Goal: Task Accomplishment & Management: Complete application form

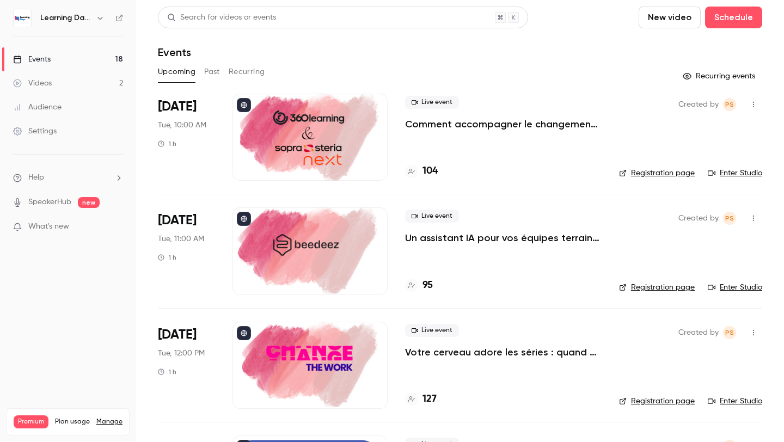
click at [754, 171] on link "Enter Studio" at bounding box center [734, 173] width 54 height 11
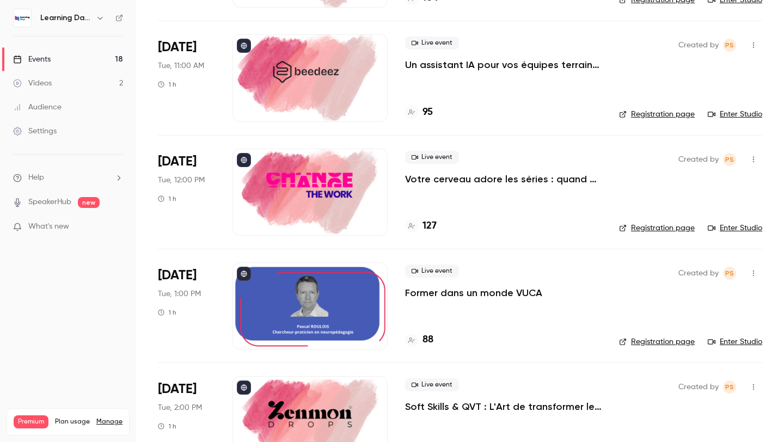
scroll to position [168, 0]
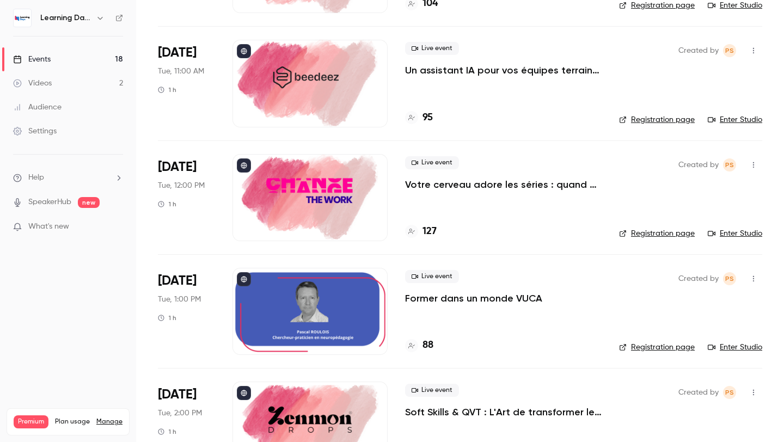
click at [96, 16] on icon "button" at bounding box center [100, 18] width 9 height 9
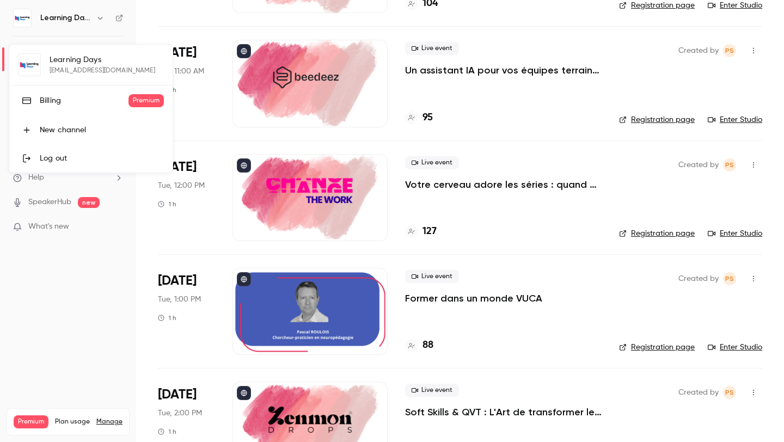
click at [61, 317] on div at bounding box center [392, 221] width 784 height 442
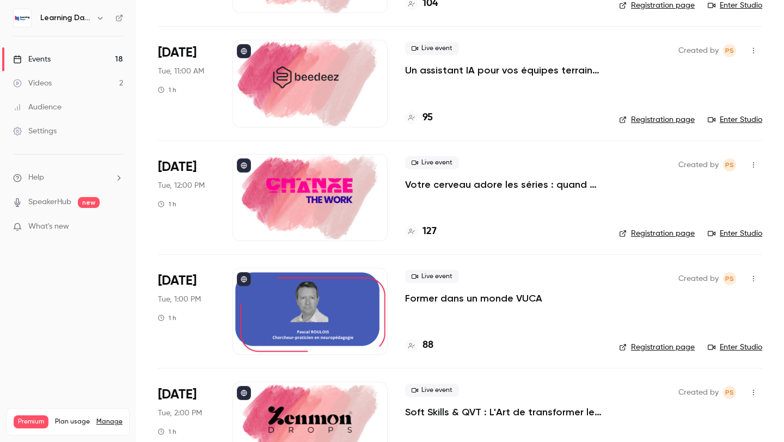
click at [84, 11] on div "Learning Days" at bounding box center [73, 17] width 66 height 13
click at [88, 14] on h6 "Learning Days" at bounding box center [65, 18] width 51 height 11
click at [94, 15] on button "button" at bounding box center [100, 17] width 13 height 13
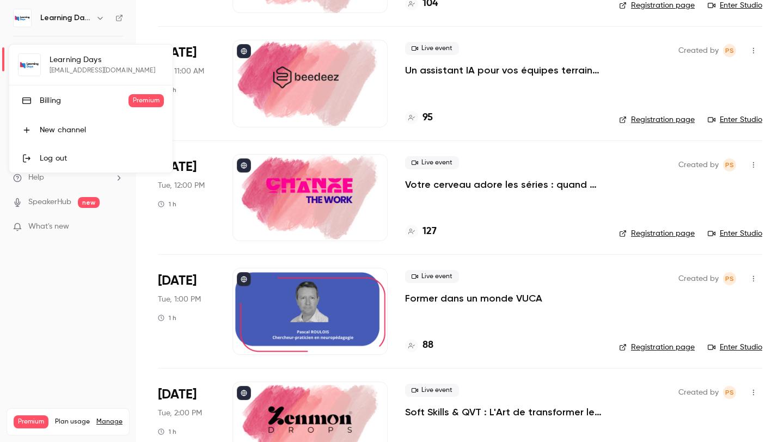
click at [594, 19] on div at bounding box center [392, 221] width 784 height 442
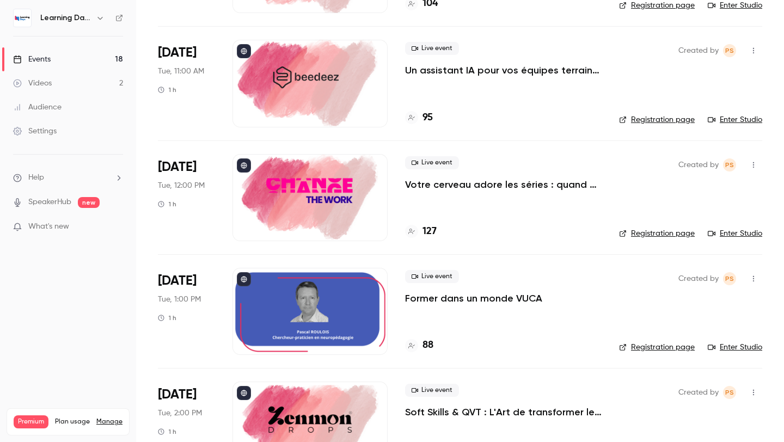
scroll to position [0, 0]
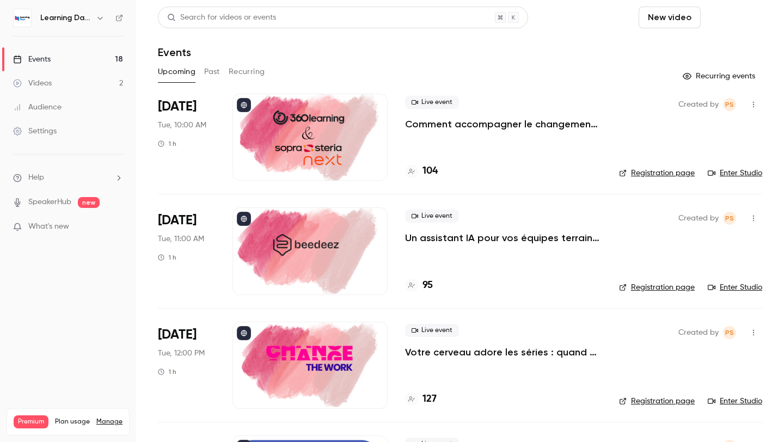
click at [722, 21] on button "Schedule" at bounding box center [733, 18] width 57 height 22
click at [689, 57] on li "One time event" at bounding box center [703, 47] width 118 height 28
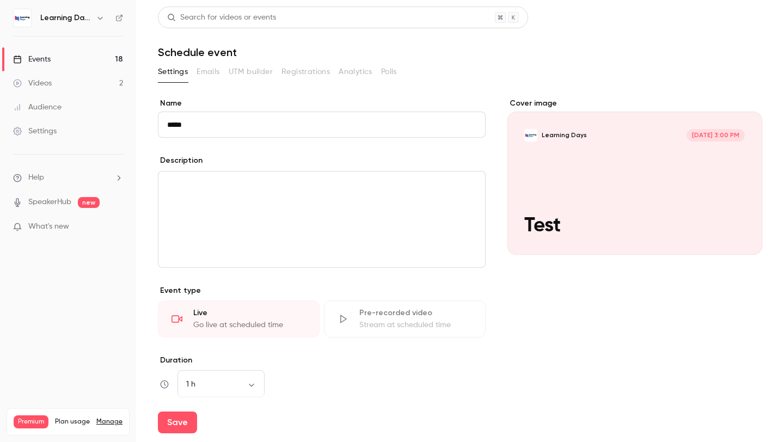
type input "****"
click at [188, 178] on p "editor" at bounding box center [321, 184] width 309 height 13
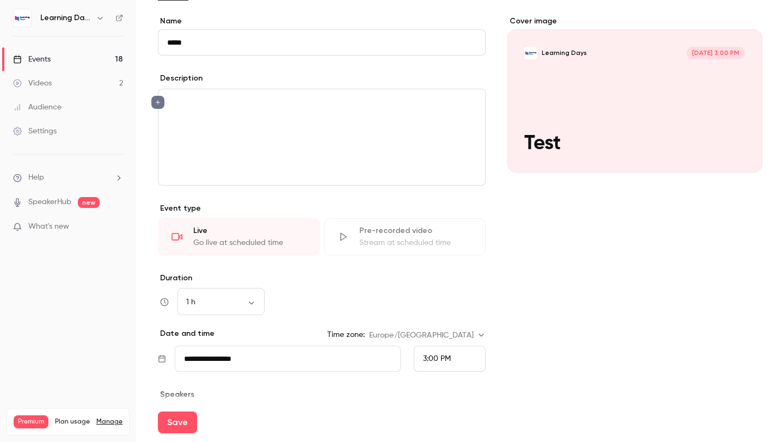
scroll to position [176, 0]
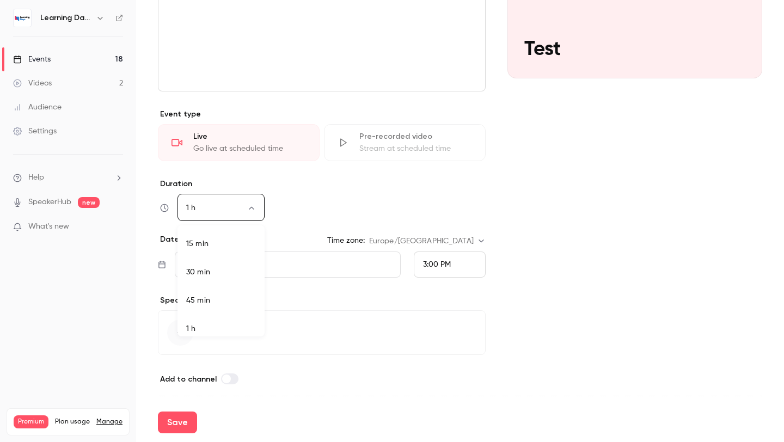
click at [219, 202] on body "**********" at bounding box center [392, 221] width 784 height 442
click at [306, 207] on div at bounding box center [392, 221] width 784 height 442
click at [277, 268] on input "**********" at bounding box center [288, 264] width 226 height 26
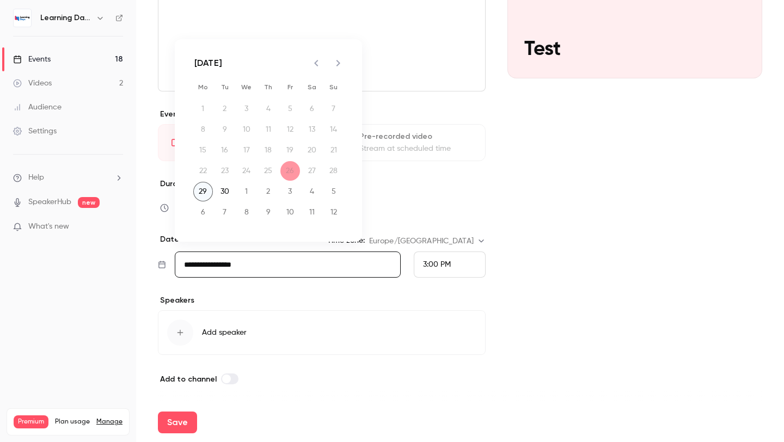
click at [205, 193] on button "29" at bounding box center [203, 192] width 20 height 20
type input "**********"
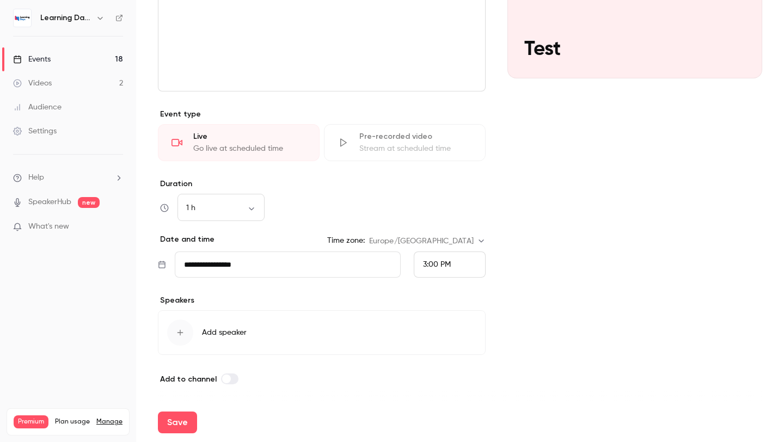
click at [456, 267] on div "3:00 PM" at bounding box center [450, 264] width 72 height 26
click at [439, 125] on span "12:00 PM" at bounding box center [438, 123] width 31 height 8
click at [565, 265] on div "Cover image Learning Days [DATE] 12:00 PM Test" at bounding box center [634, 154] width 255 height 464
click at [457, 263] on div "12:00 PM" at bounding box center [450, 264] width 72 height 26
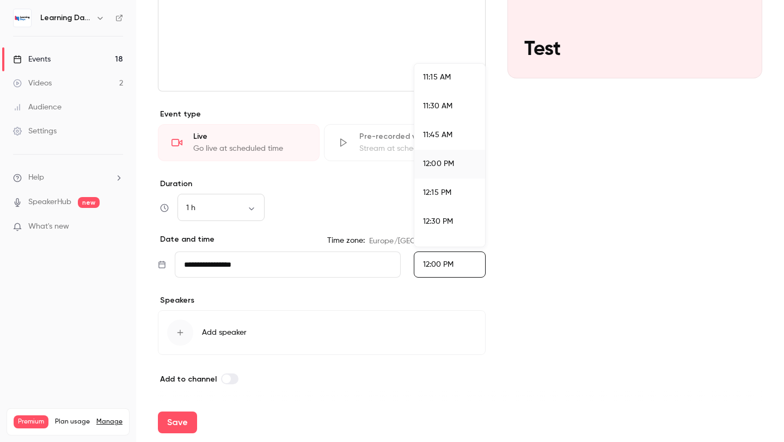
scroll to position [1301, 0]
click at [456, 157] on div "12:00 PM" at bounding box center [449, 161] width 53 height 11
click at [513, 209] on div "Cover image Learning Days [DATE] 12:00 PM Test" at bounding box center [634, 154] width 255 height 464
click at [191, 334] on div "button" at bounding box center [180, 332] width 26 height 26
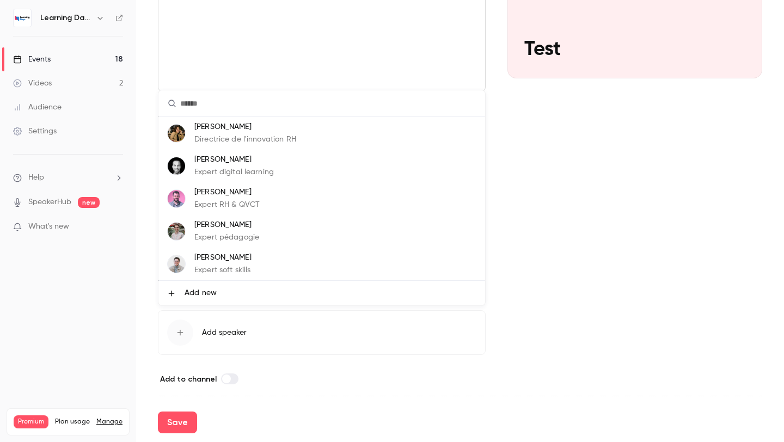
click at [186, 385] on div at bounding box center [392, 221] width 784 height 442
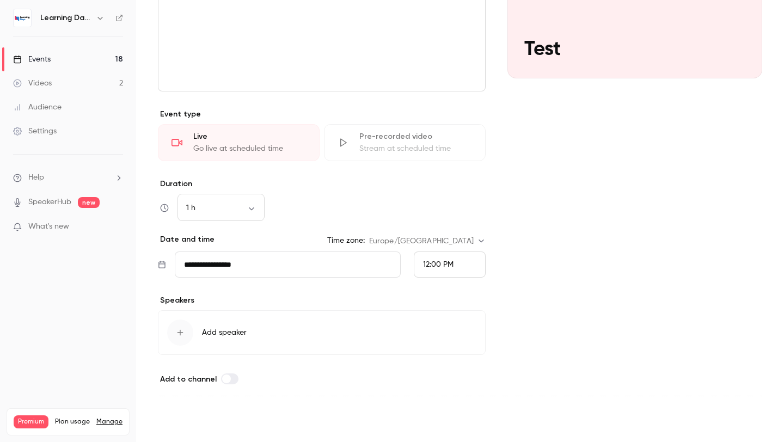
click at [188, 419] on button "Save" at bounding box center [177, 422] width 39 height 22
type input "**********"
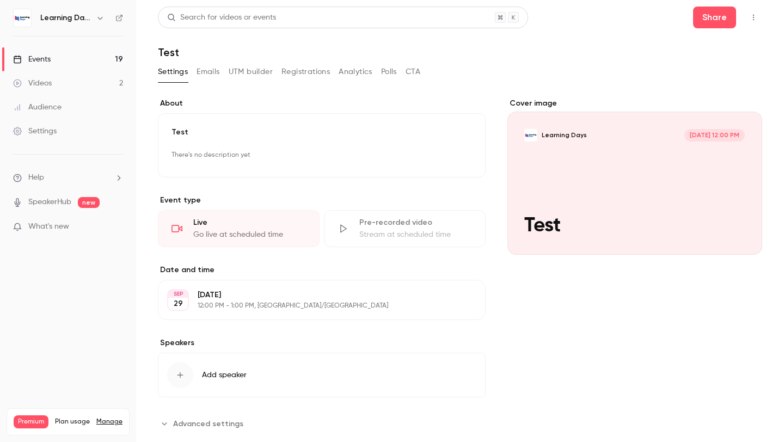
click at [755, 17] on icon "button" at bounding box center [753, 18] width 9 height 8
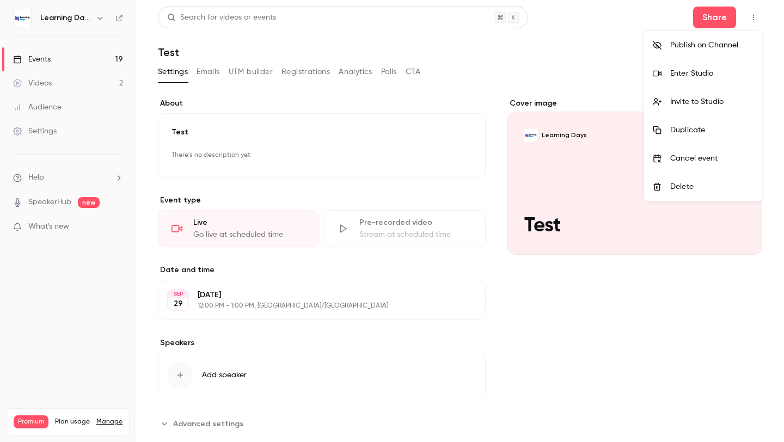
click at [699, 101] on div "Invite to Studio" at bounding box center [711, 101] width 83 height 11
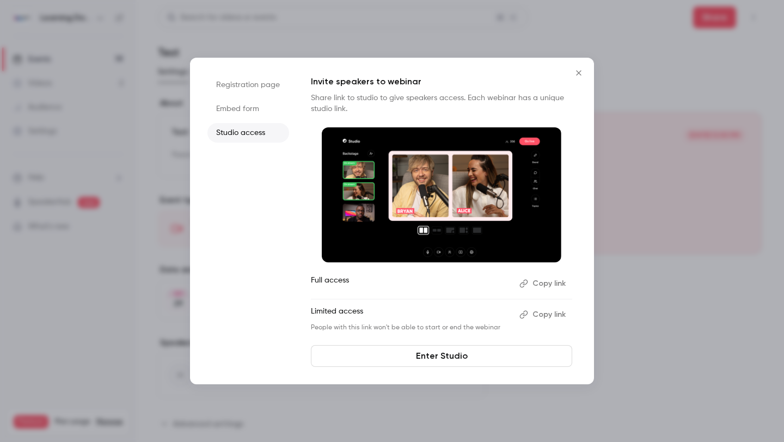
click at [261, 82] on li "Registration page" at bounding box center [248, 85] width 82 height 20
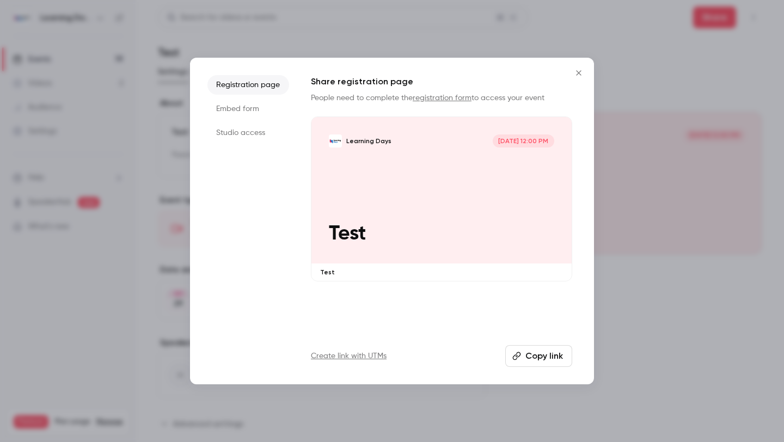
click at [537, 355] on button "Copy link" at bounding box center [538, 356] width 67 height 22
click at [267, 104] on li "Embed form" at bounding box center [248, 109] width 82 height 20
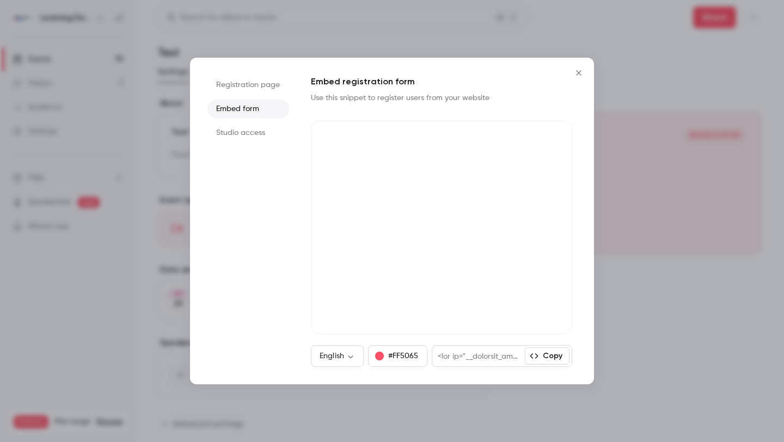
click at [257, 122] on ul "Registration page Embed form Studio access" at bounding box center [248, 221] width 82 height 292
click at [255, 131] on li "Studio access" at bounding box center [248, 133] width 82 height 20
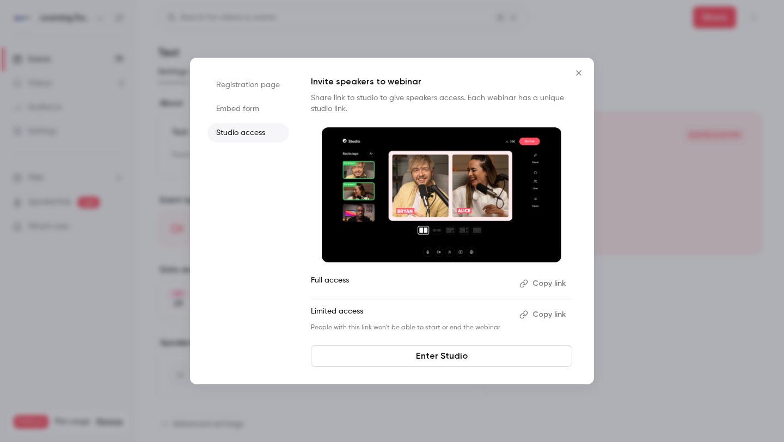
click at [240, 112] on li "Embed form" at bounding box center [248, 109] width 82 height 20
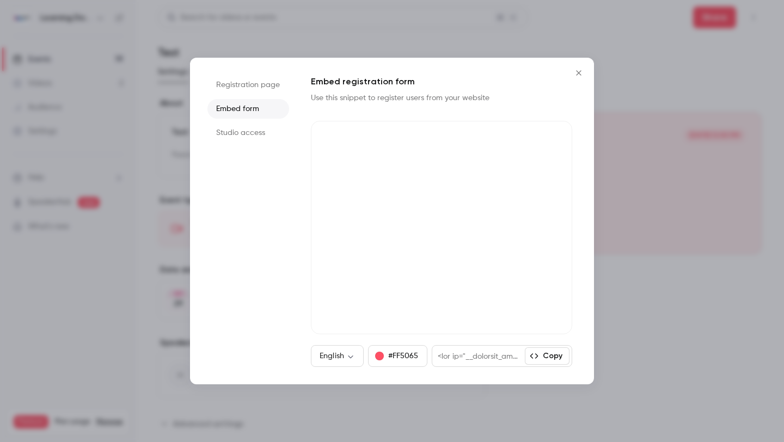
click at [240, 127] on li "Studio access" at bounding box center [248, 133] width 82 height 20
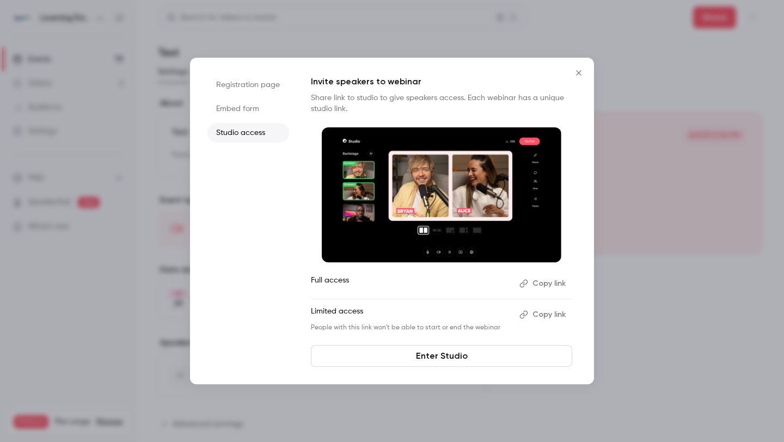
click at [250, 87] on li "Registration page" at bounding box center [248, 85] width 82 height 20
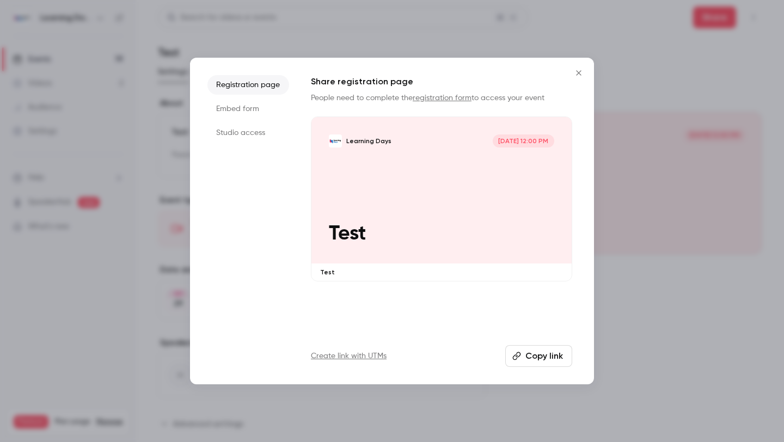
click at [245, 125] on li "Studio access" at bounding box center [248, 133] width 82 height 20
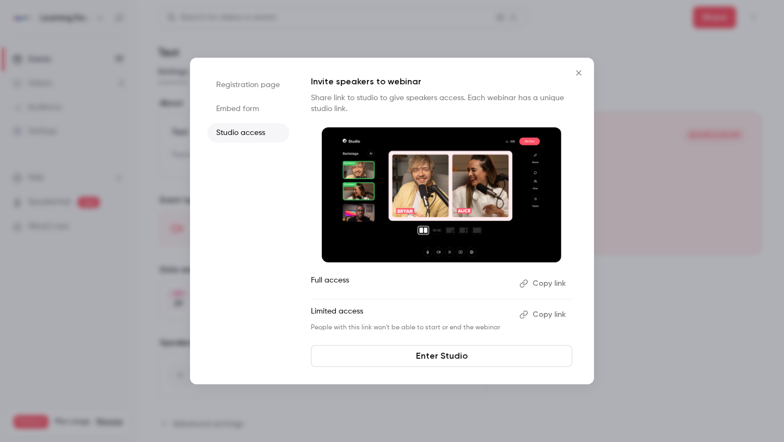
click at [436, 342] on div "Invite speakers to webinar Share link to studio to give speakers access. Each w…" at bounding box center [441, 221] width 261 height 292
click at [436, 356] on link "Enter Studio" at bounding box center [441, 356] width 261 height 22
click at [586, 69] on button "Close" at bounding box center [579, 73] width 22 height 22
